Goal: Check status: Check status

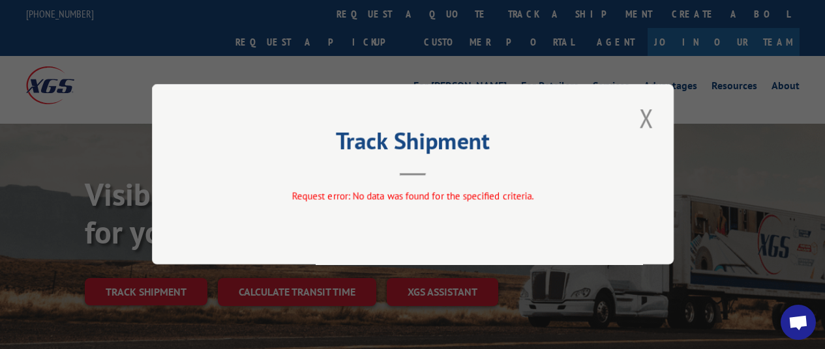
scroll to position [20, 0]
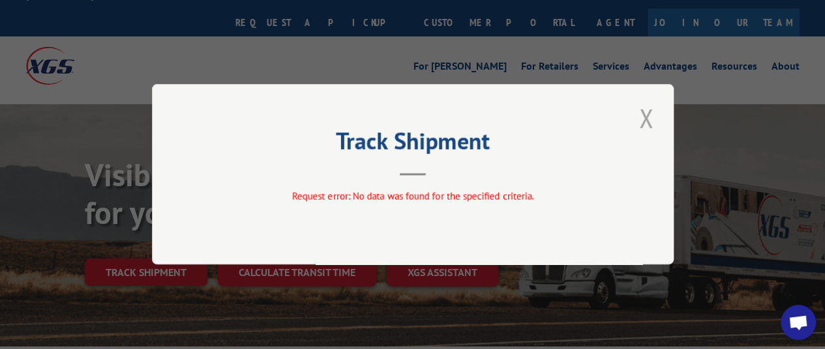
click at [655, 117] on button "Close modal" at bounding box center [646, 118] width 22 height 36
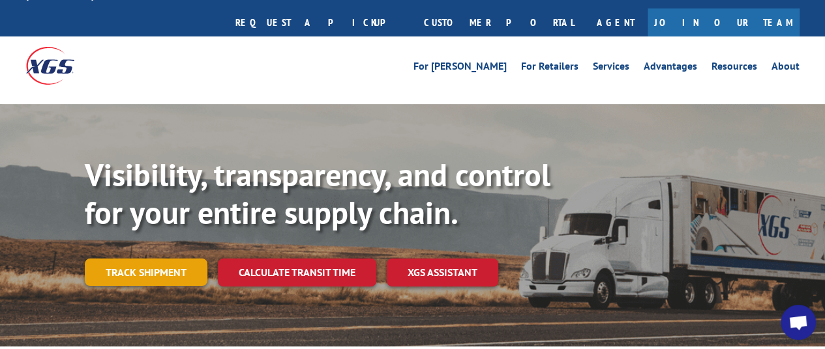
click at [174, 259] on link "Track shipment" at bounding box center [146, 272] width 123 height 27
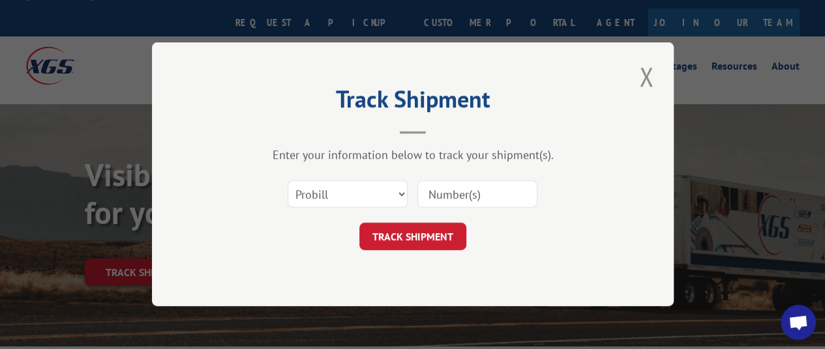
click at [444, 189] on input at bounding box center [477, 194] width 120 height 27
paste input "C8334711"
type input "C8334711"
click at [426, 230] on button "TRACK SHIPMENT" at bounding box center [412, 237] width 107 height 27
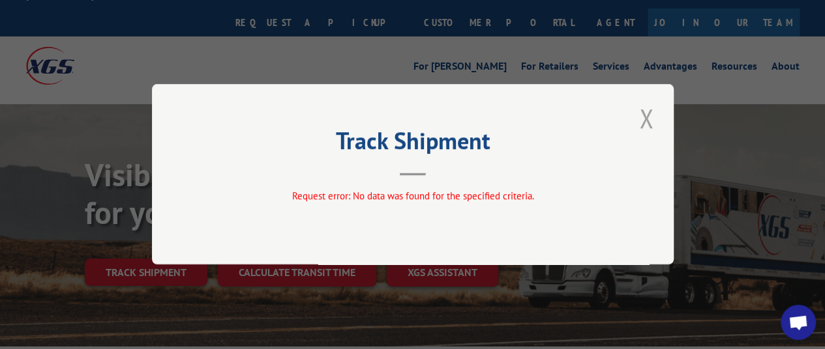
click at [638, 114] on button "Close modal" at bounding box center [646, 118] width 22 height 36
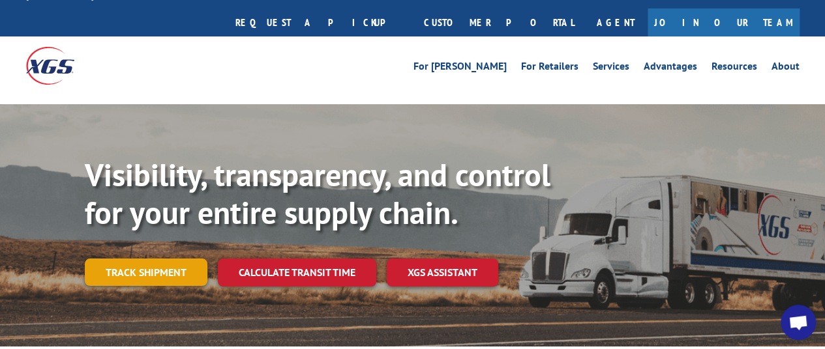
click at [173, 259] on link "Track shipment" at bounding box center [146, 272] width 123 height 27
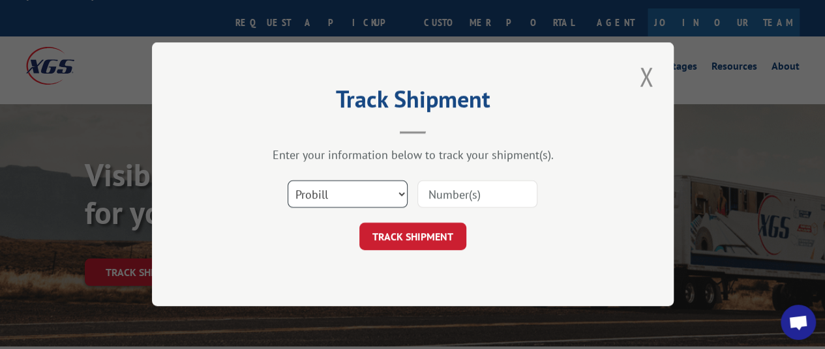
click at [394, 187] on select "Select category... Probill BOL PO" at bounding box center [348, 194] width 120 height 27
select select "bol"
click at [288, 181] on select "Select category... Probill BOL PO" at bounding box center [348, 194] width 120 height 27
click at [495, 192] on input at bounding box center [477, 194] width 120 height 27
type input "C8334711"
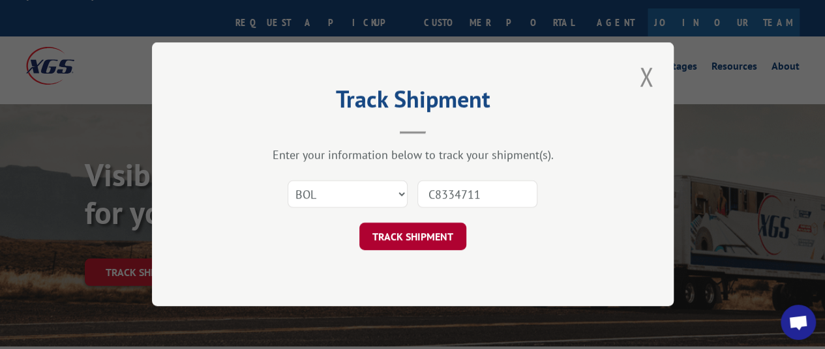
click at [446, 242] on button "TRACK SHIPMENT" at bounding box center [412, 237] width 107 height 27
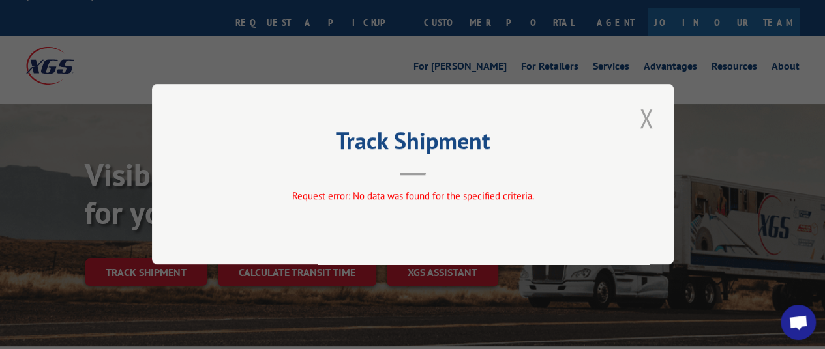
click at [652, 109] on button "Close modal" at bounding box center [646, 118] width 22 height 36
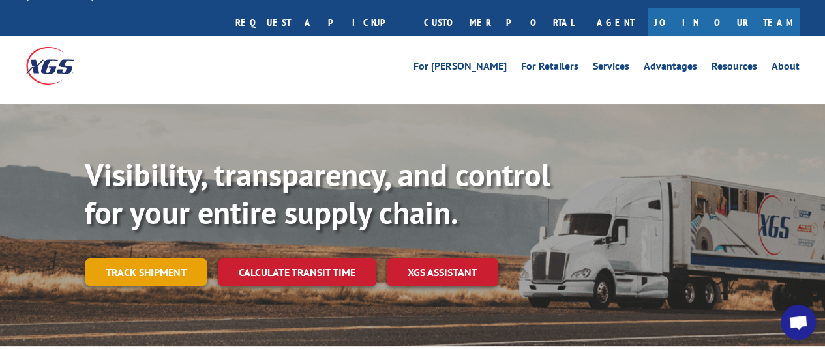
click at [202, 259] on link "Track shipment" at bounding box center [146, 272] width 123 height 27
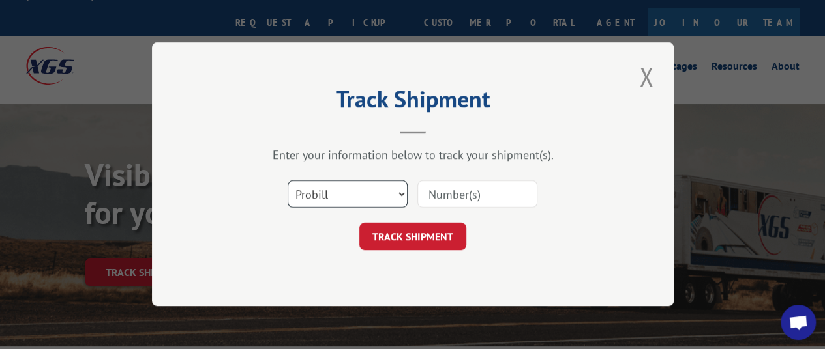
click at [382, 197] on select "Select category... Probill BOL PO" at bounding box center [348, 194] width 120 height 27
select select "bol"
click at [288, 181] on select "Select category... Probill BOL PO" at bounding box center [348, 194] width 120 height 27
click at [463, 210] on div "Select category... Probill BOL PO" at bounding box center [412, 194] width 391 height 43
click at [469, 195] on input at bounding box center [477, 194] width 120 height 27
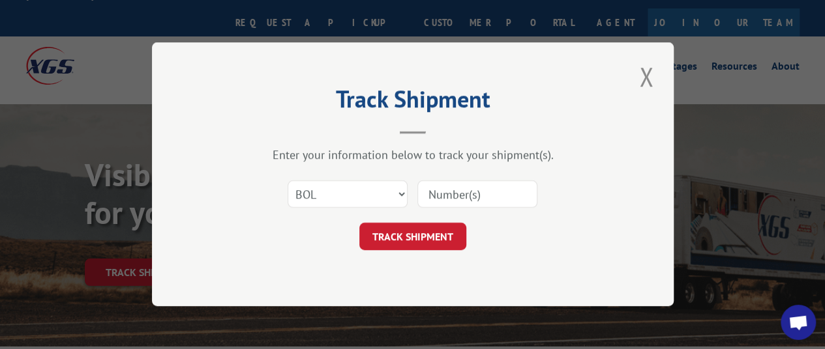
paste input "524137103"
type input "524137103"
click at [420, 231] on button "TRACK SHIPMENT" at bounding box center [412, 237] width 107 height 27
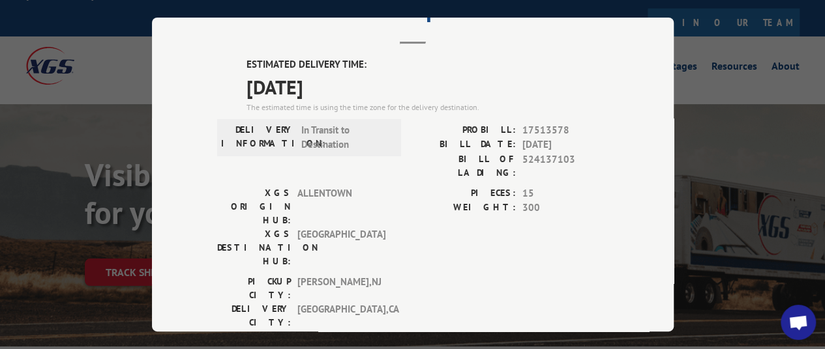
scroll to position [0, 0]
